Goal: Task Accomplishment & Management: Manage account settings

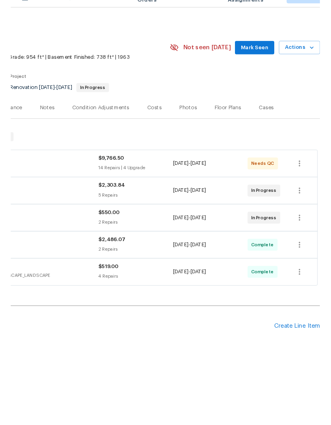
scroll to position [0, 118]
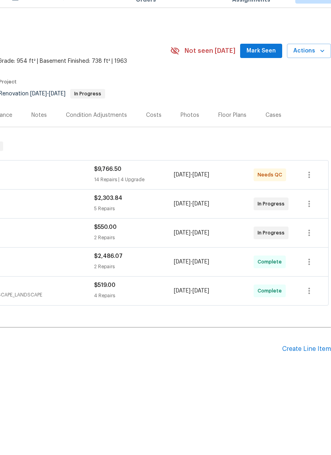
click at [187, 128] on div "Photos" at bounding box center [190, 132] width 19 height 8
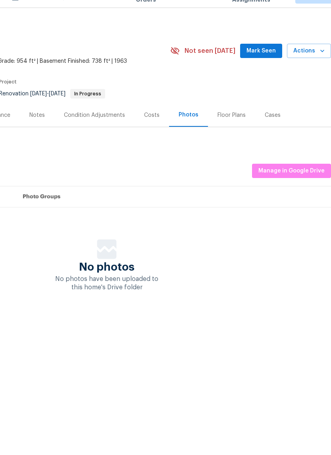
click at [271, 183] on span "Manage in Google Drive" at bounding box center [292, 188] width 66 height 10
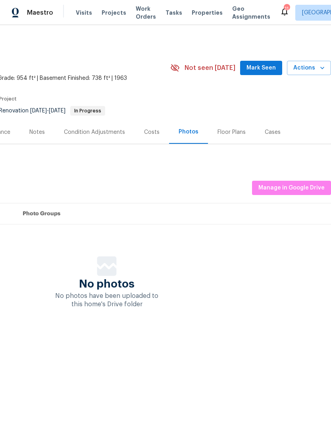
click at [249, 248] on div "Reset Listing Photos Listing Photos Manage in Google Drive Set Photo Groups No …" at bounding box center [106, 230] width 449 height 157
click at [284, 192] on span "Manage in Google Drive" at bounding box center [292, 188] width 66 height 10
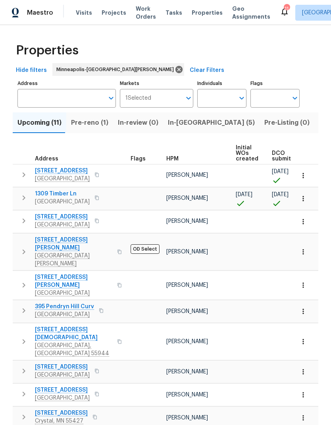
click at [196, 7] on div "Visits Projects Work Orders Tasks Properties Geo Assignments" at bounding box center [178, 13] width 204 height 16
click at [196, 15] on span "Properties" at bounding box center [207, 13] width 31 height 8
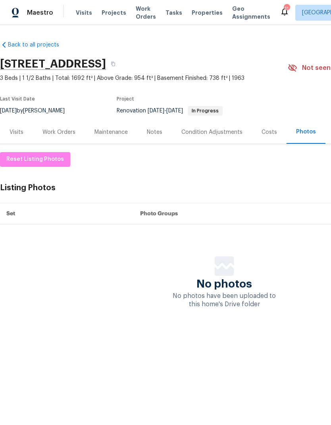
click at [85, 14] on span "Visits" at bounding box center [84, 13] width 16 height 8
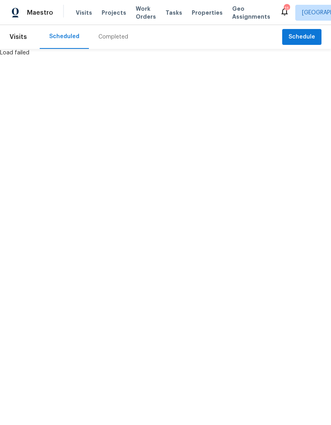
click at [112, 41] on div "Completed" at bounding box center [114, 37] width 30 height 8
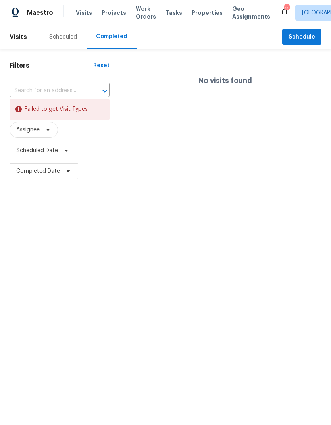
click at [62, 41] on div "Scheduled" at bounding box center [63, 37] width 47 height 24
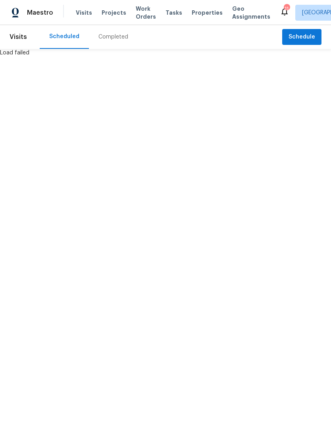
click at [114, 34] on div "Completed" at bounding box center [114, 37] width 30 height 8
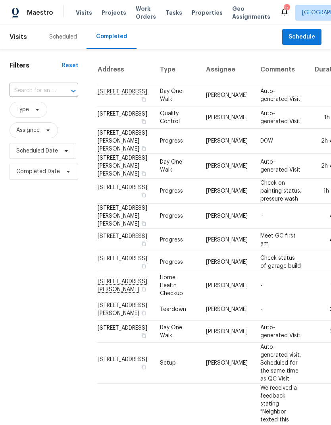
click at [119, 38] on div "Completed" at bounding box center [111, 37] width 31 height 8
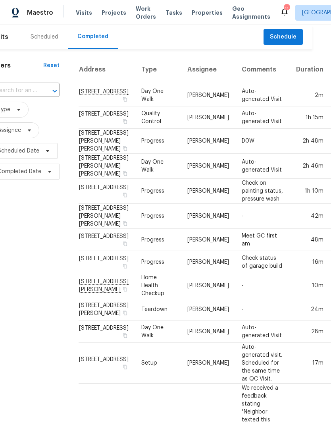
scroll to position [0, 18]
